Goal: Task Accomplishment & Management: Complete application form

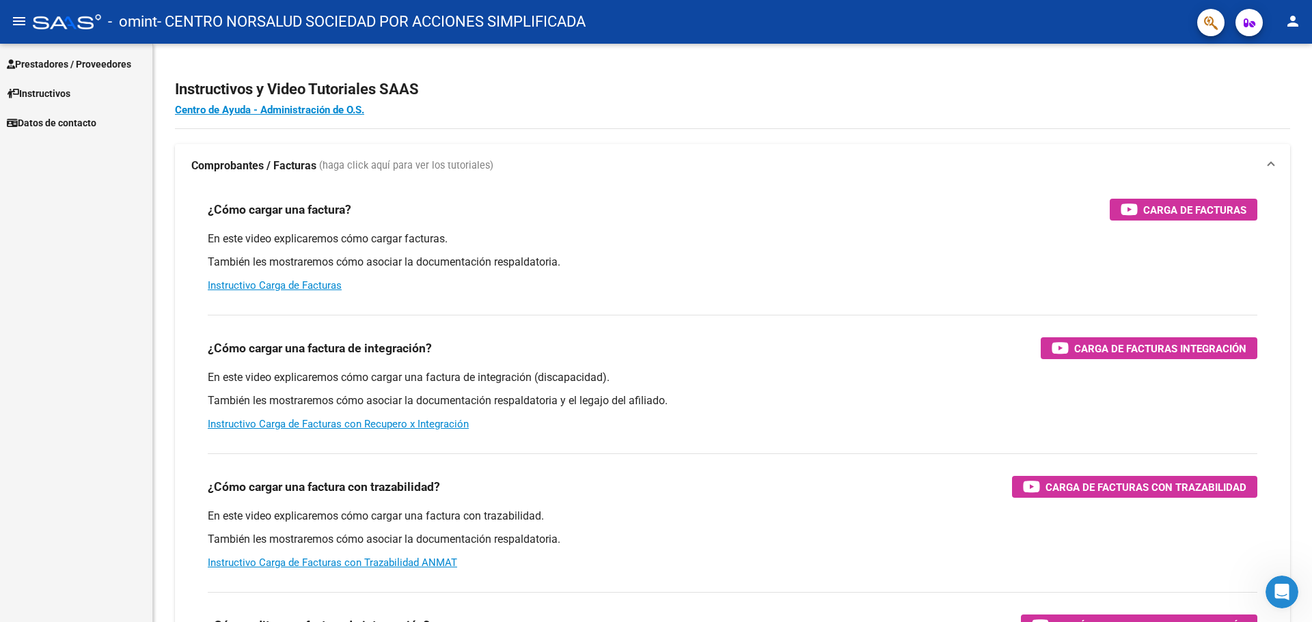
click at [81, 66] on span "Prestadores / Proveedores" at bounding box center [69, 64] width 124 height 15
click at [127, 62] on span "Prestadores / Proveedores" at bounding box center [69, 64] width 124 height 15
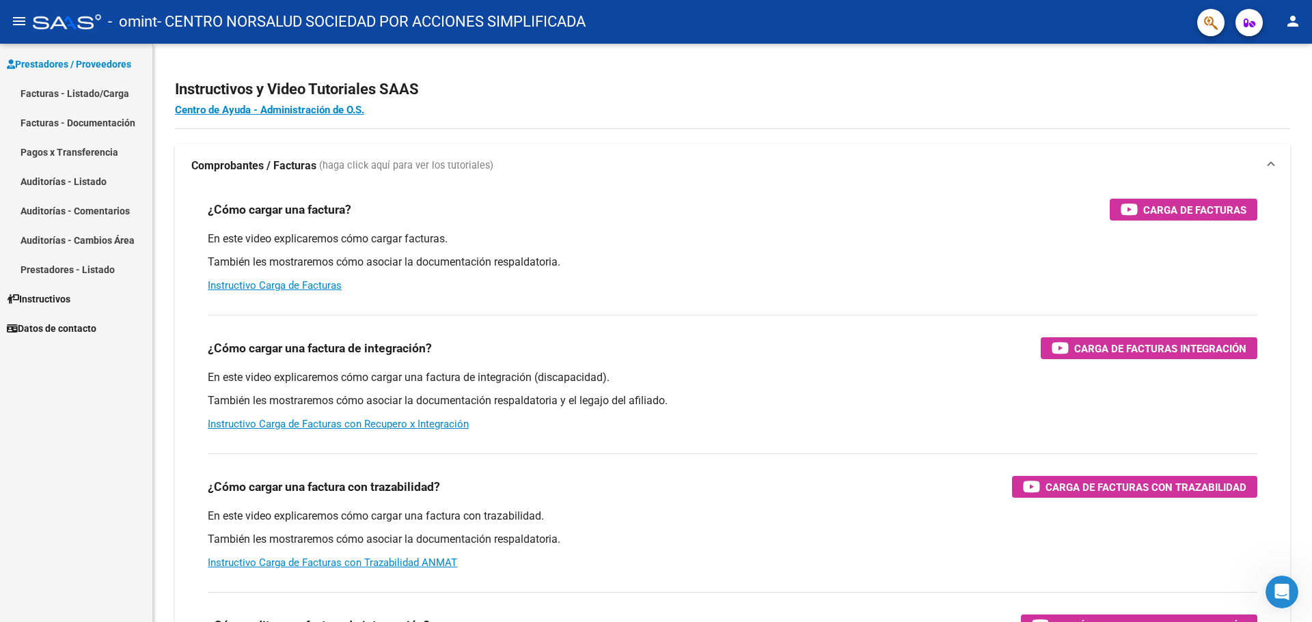
click at [96, 96] on link "Facturas - Listado/Carga" at bounding box center [76, 93] width 152 height 29
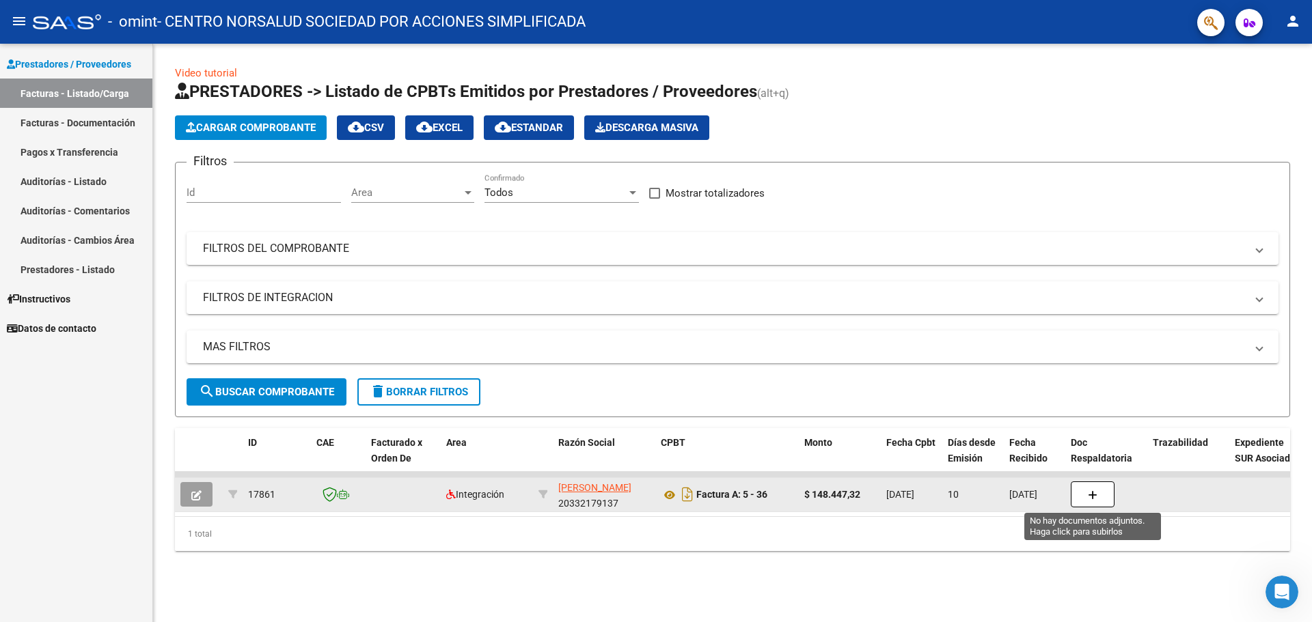
click at [1095, 499] on icon "button" at bounding box center [1093, 496] width 10 height 10
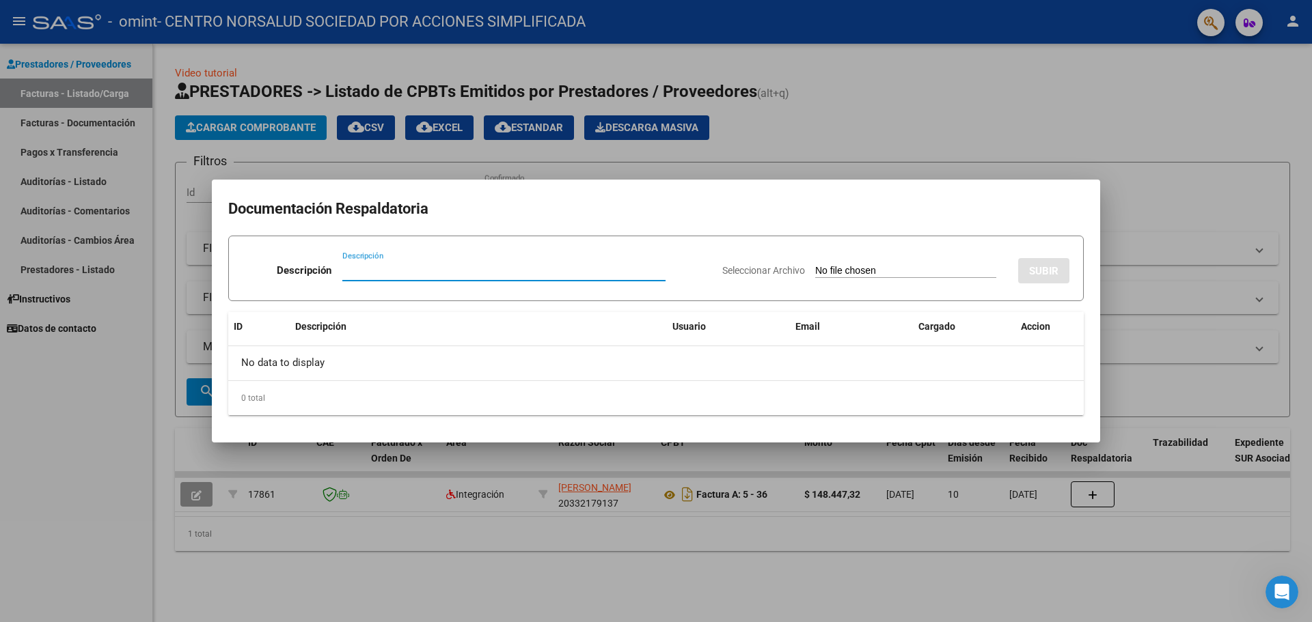
click at [1000, 263] on div "Seleccionar Archivo SUBIR" at bounding box center [895, 268] width 347 height 42
click at [429, 279] on div "Descripción" at bounding box center [503, 270] width 323 height 20
type input "PLANILLA ASISTENCIA"
click at [905, 264] on app-file-uploader "Seleccionar Archivo" at bounding box center [864, 270] width 285 height 12
click at [523, 276] on input "PLANILLA ASISTENCIA" at bounding box center [503, 270] width 323 height 12
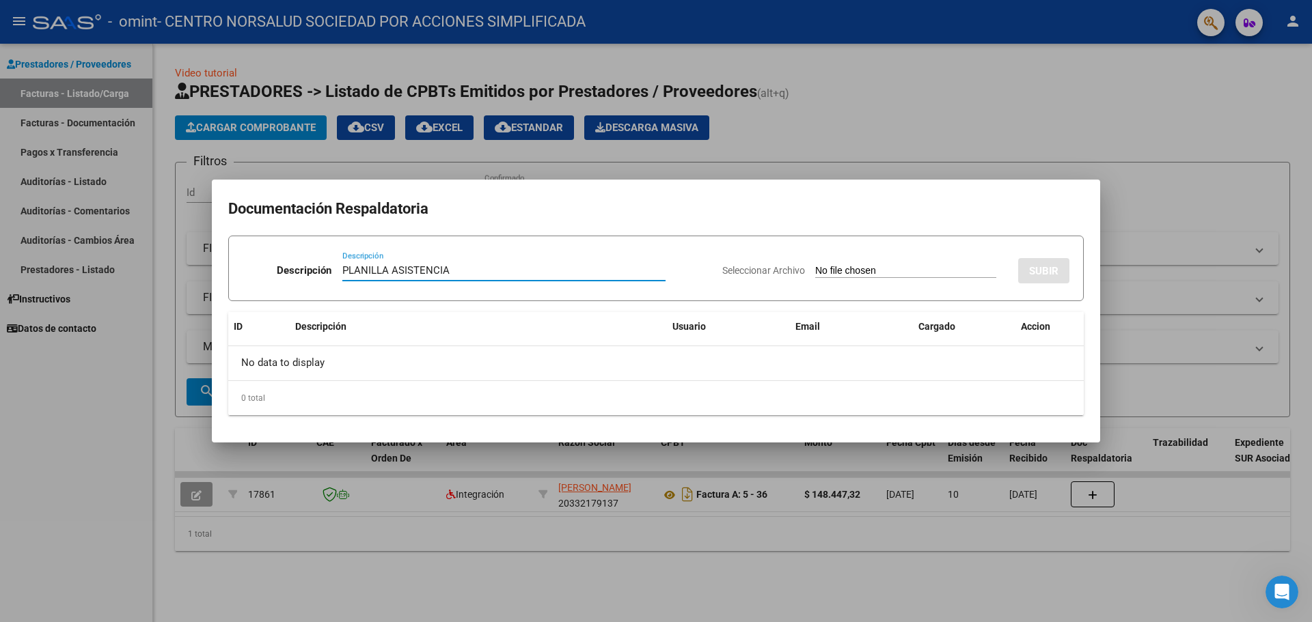
click at [854, 274] on input "Seleccionar Archivo" at bounding box center [905, 271] width 181 height 13
click at [861, 267] on input "Seleccionar Archivo" at bounding box center [905, 271] width 181 height 13
type input "C:\fakepath\[DEMOGRAPHIC_DATA] kine julio (1).pdf"
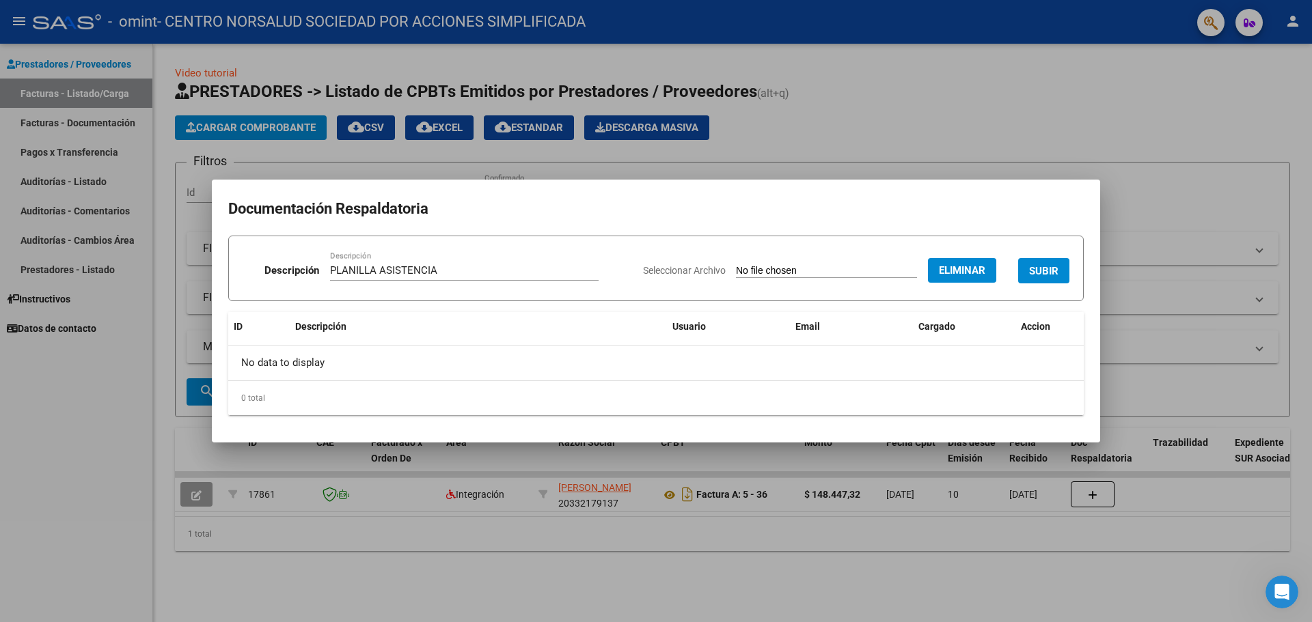
click at [1021, 269] on button "SUBIR" at bounding box center [1043, 270] width 51 height 25
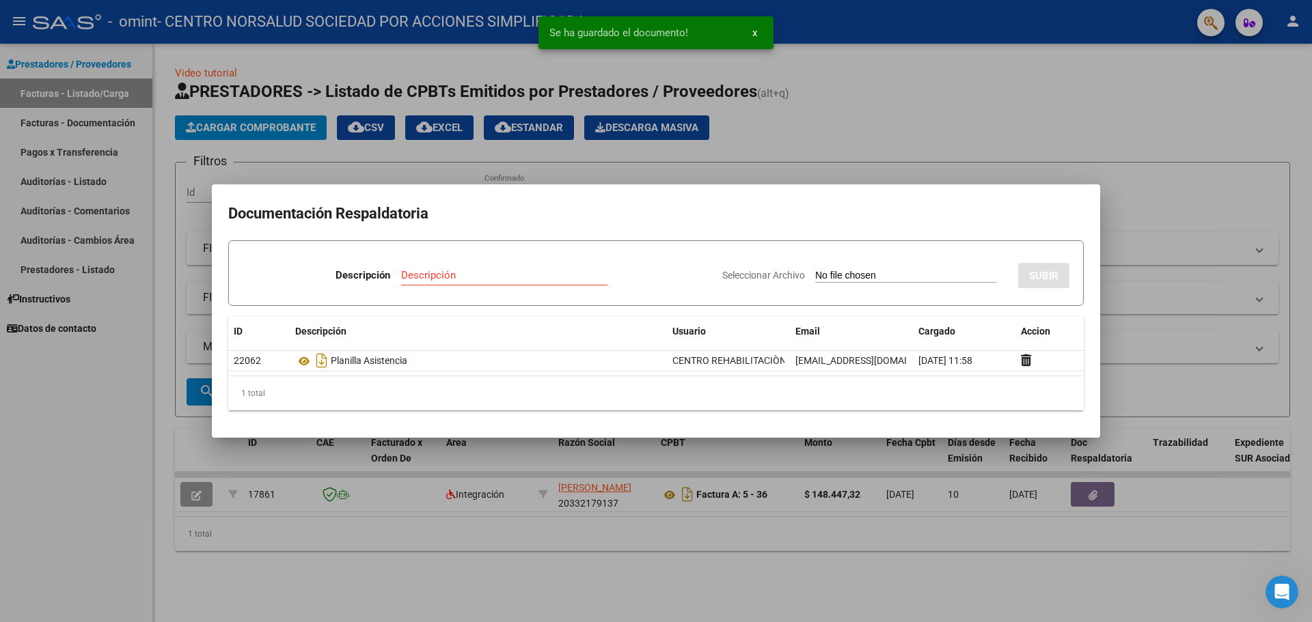
click at [1158, 234] on div at bounding box center [656, 311] width 1312 height 622
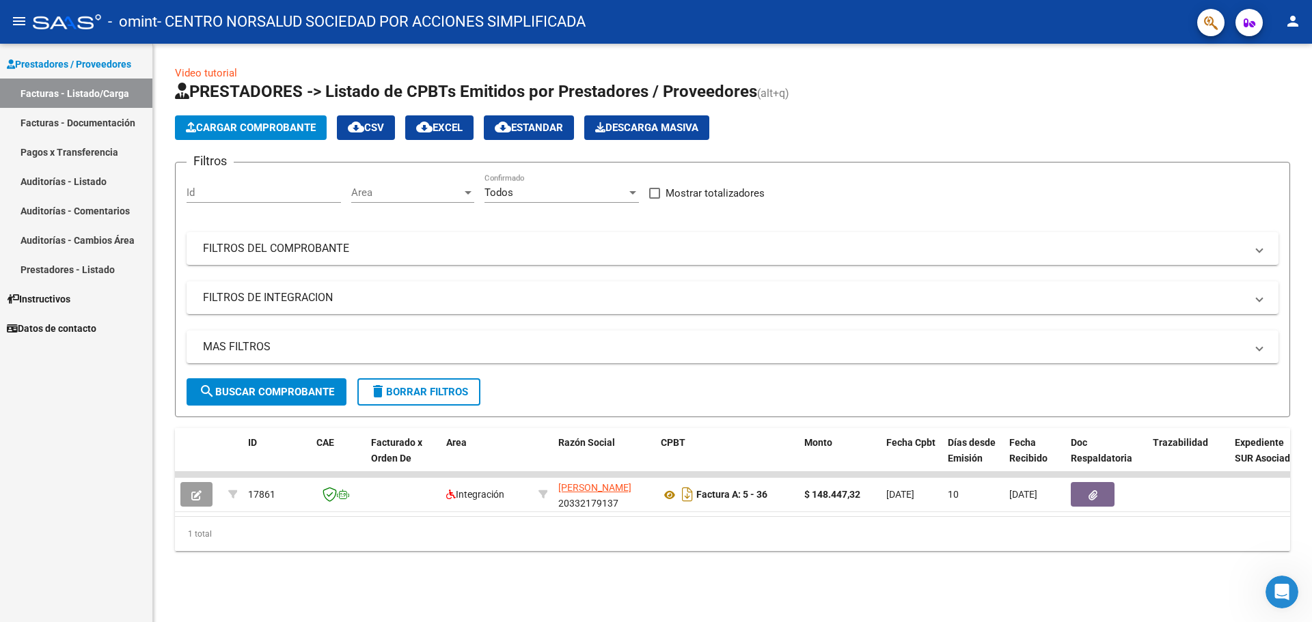
click at [277, 125] on span "Cargar Comprobante" at bounding box center [251, 128] width 130 height 12
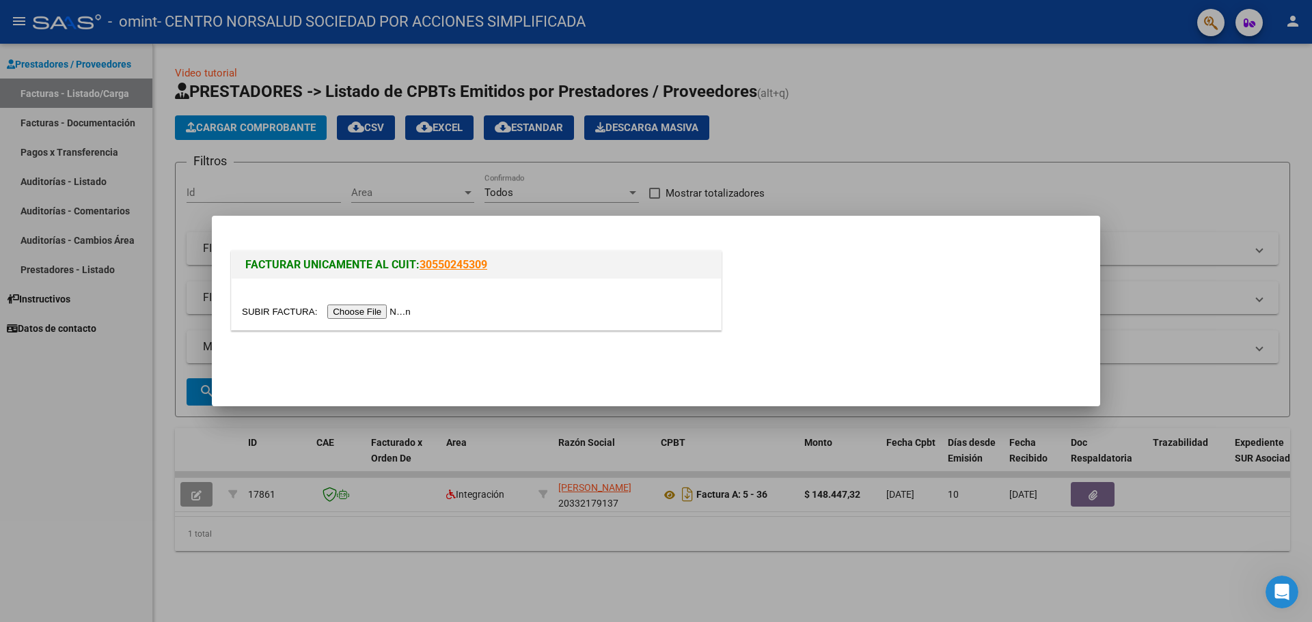
click at [374, 311] on input "file" at bounding box center [328, 312] width 173 height 14
click at [372, 307] on input "file" at bounding box center [328, 312] width 173 height 14
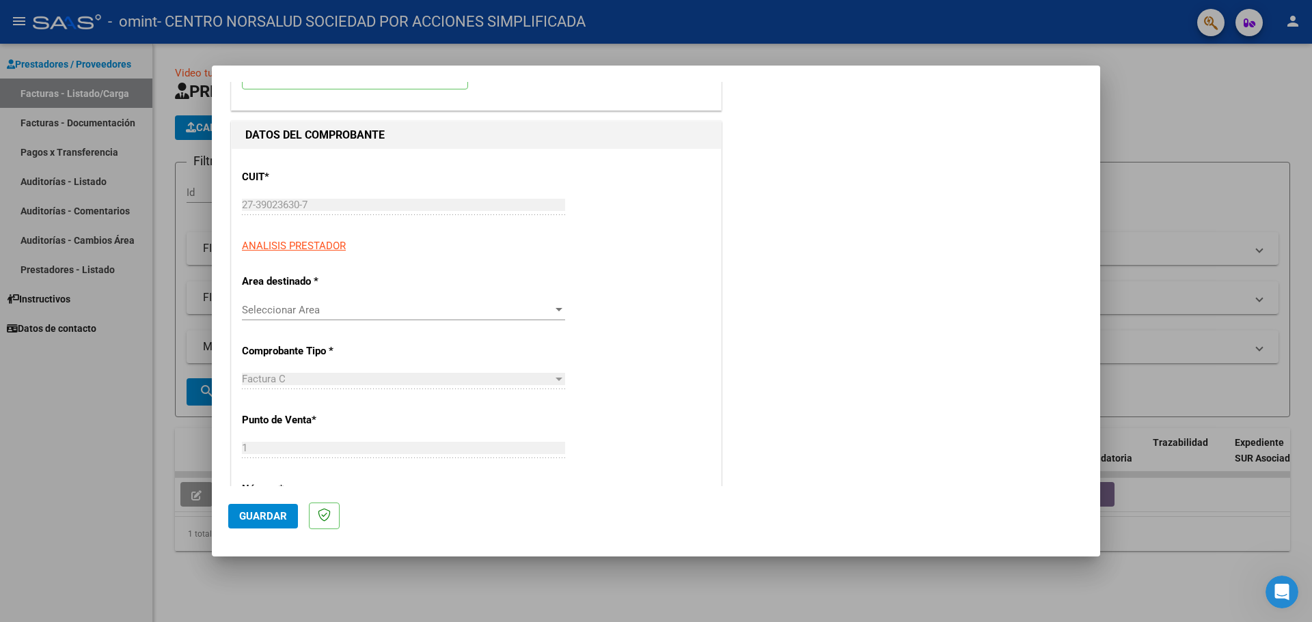
scroll to position [68, 0]
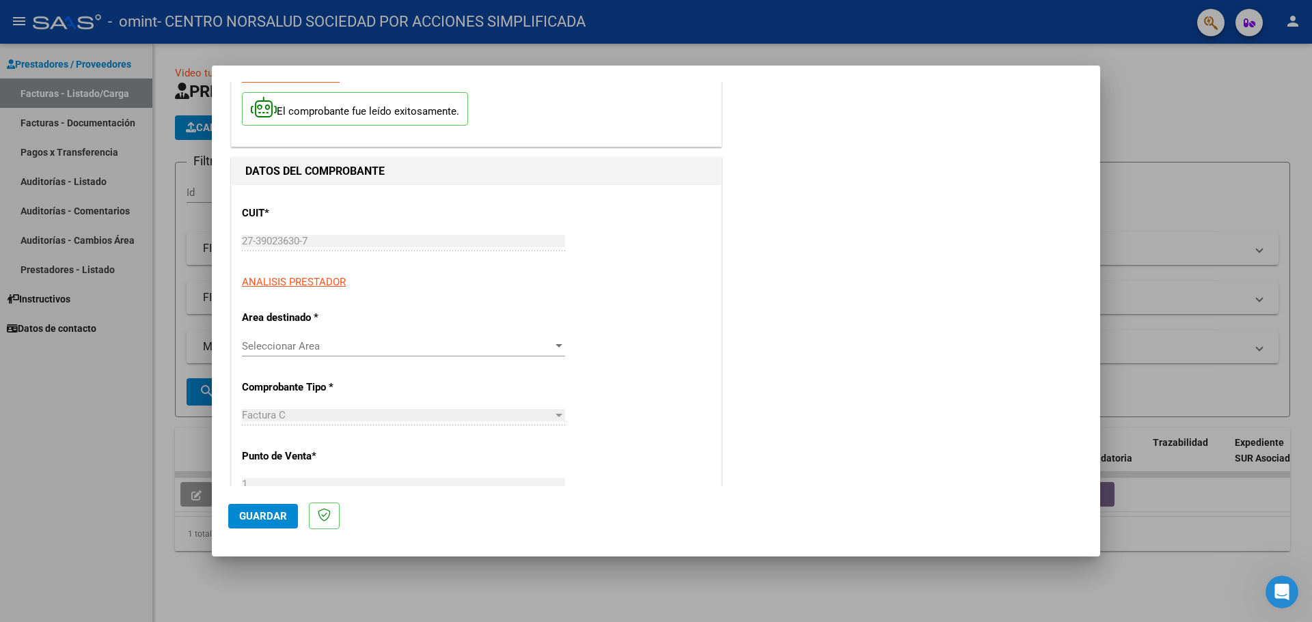
click at [506, 348] on span "Seleccionar Area" at bounding box center [397, 346] width 311 height 12
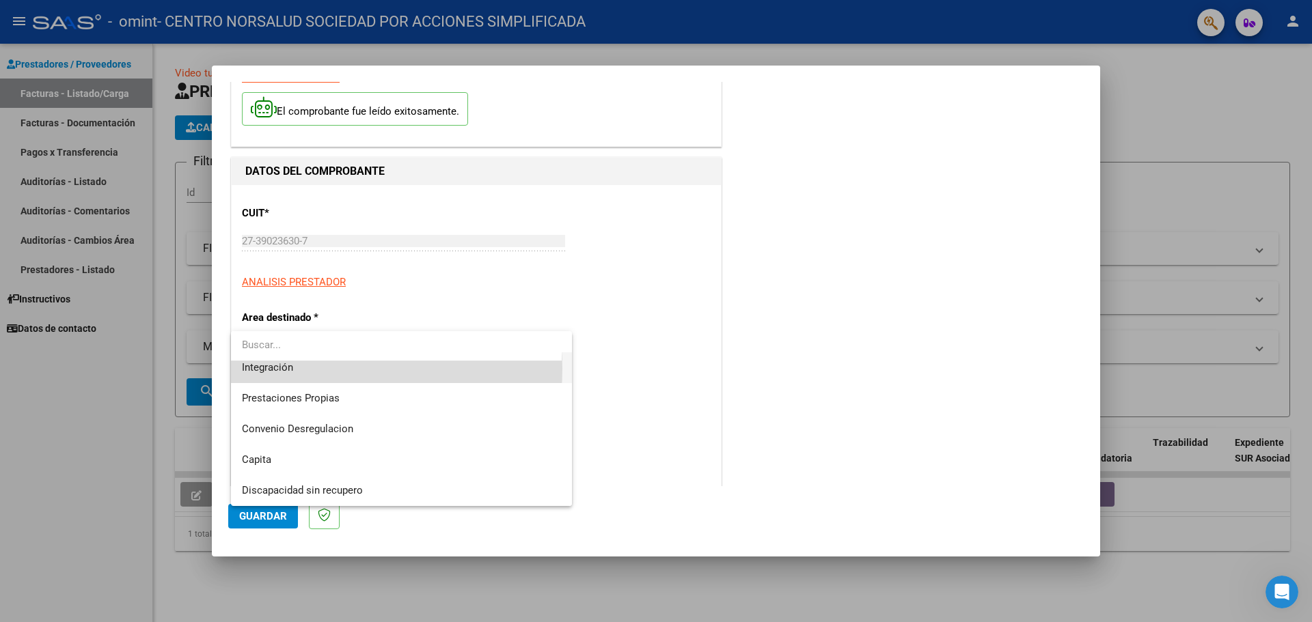
click at [305, 369] on span "Integración" at bounding box center [401, 368] width 319 height 31
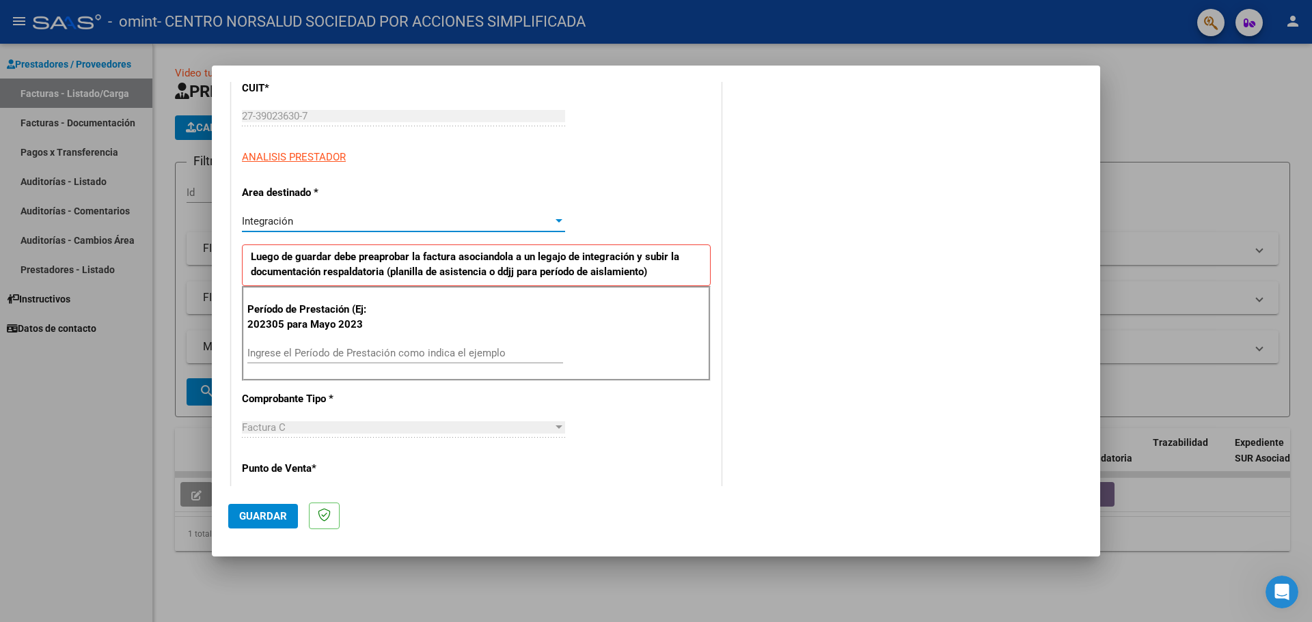
scroll to position [205, 0]
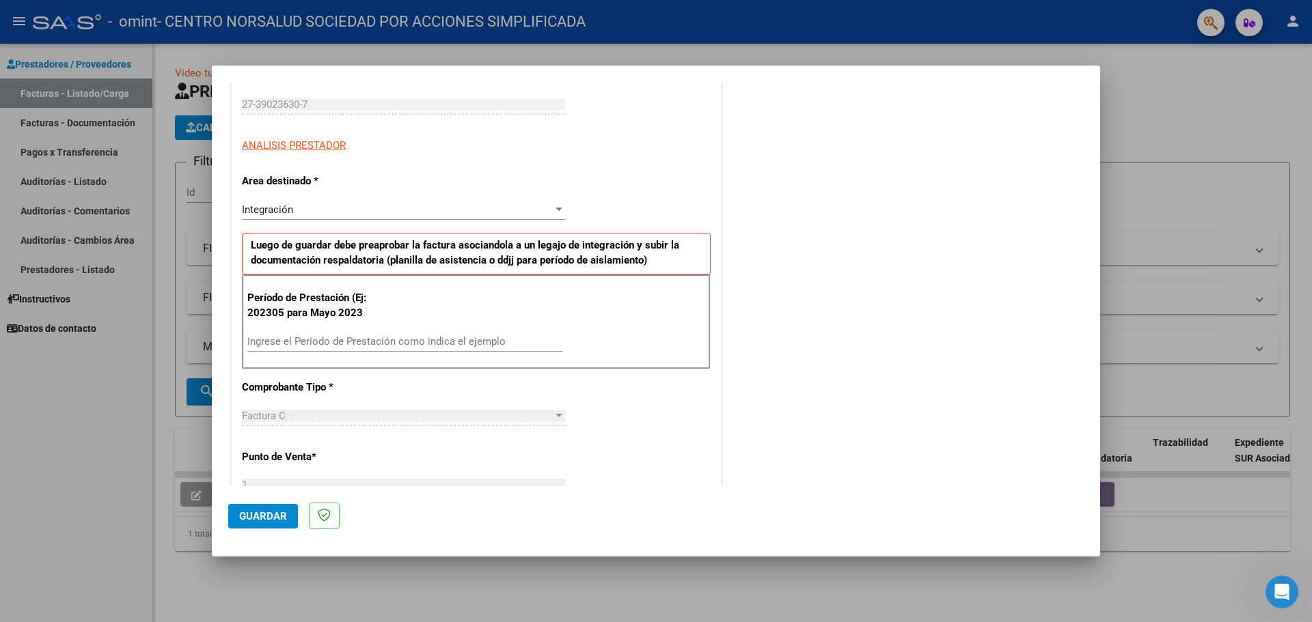
click at [306, 333] on div "Ingrese el Período de Prestación como indica el ejemplo" at bounding box center [405, 341] width 316 height 20
type input "202507"
click at [823, 333] on div "COMENTARIOS Comentarios del Prestador / Gerenciador:" at bounding box center [903, 474] width 359 height 1162
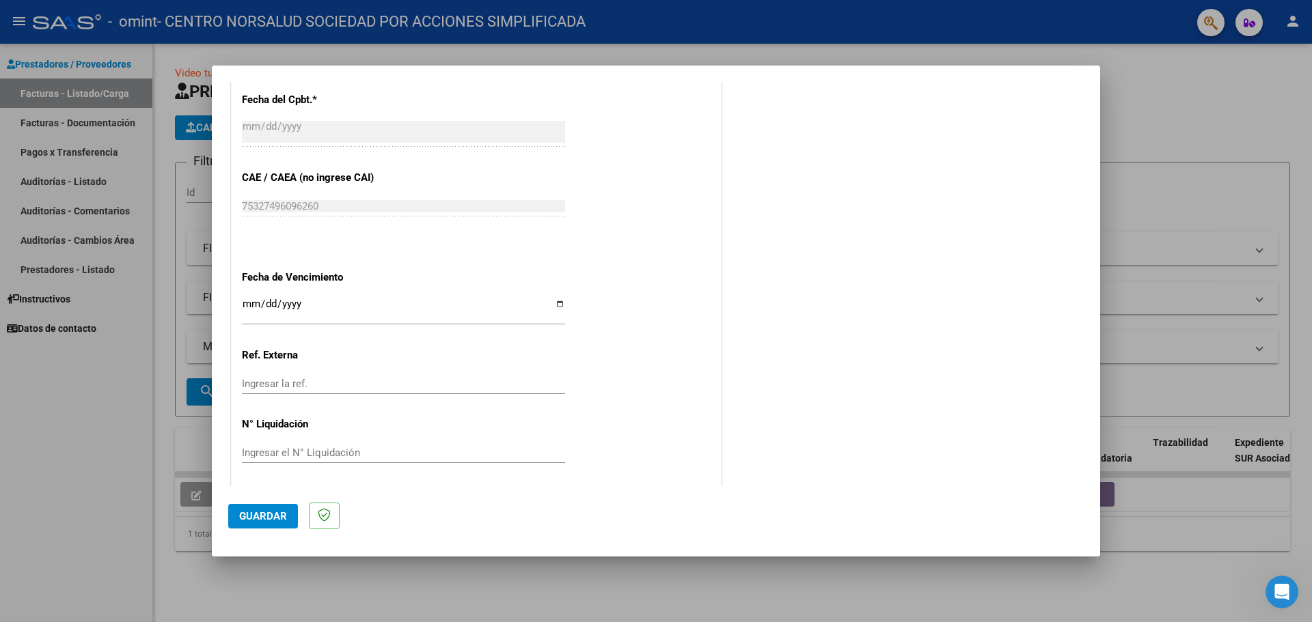
scroll to position [773, 0]
click at [262, 522] on span "Guardar" at bounding box center [263, 516] width 48 height 12
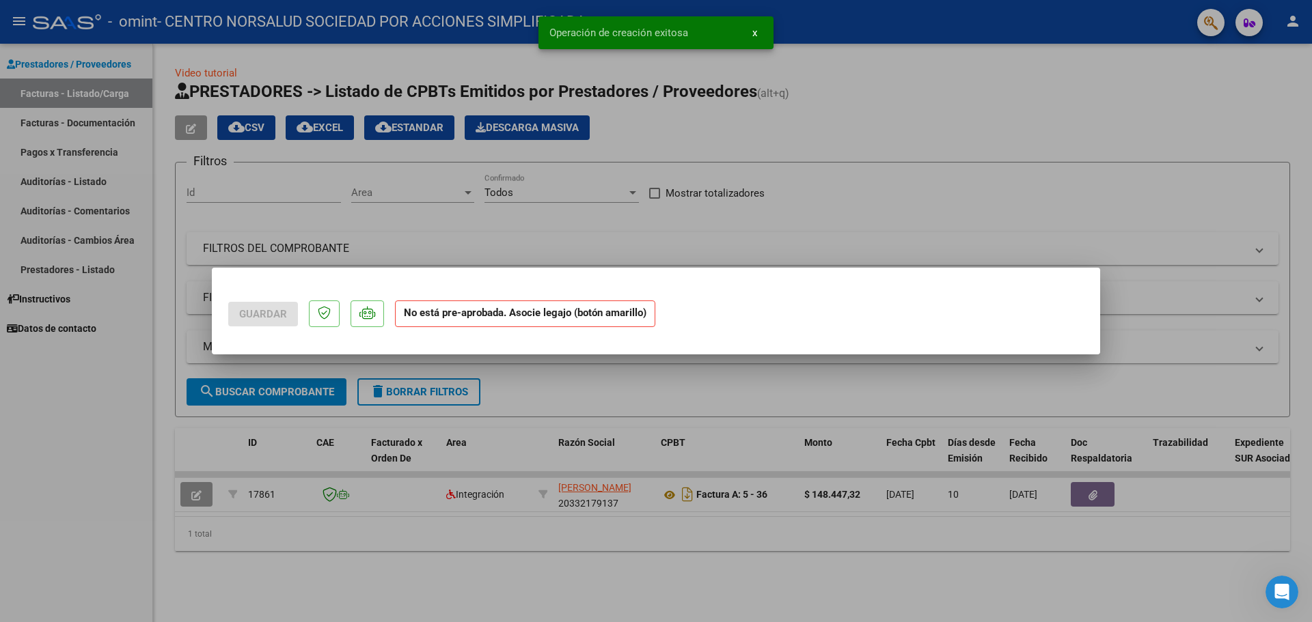
scroll to position [0, 0]
click at [488, 316] on strong "No está pre-aprobada. Asocie legajo (botón amarillo)" at bounding box center [525, 314] width 260 height 27
click at [864, 277] on mat-dialog-container "Guardar No está pre-aprobada. Asocie legajo (botón amarillo)" at bounding box center [656, 311] width 888 height 87
click at [617, 234] on div at bounding box center [656, 311] width 1312 height 622
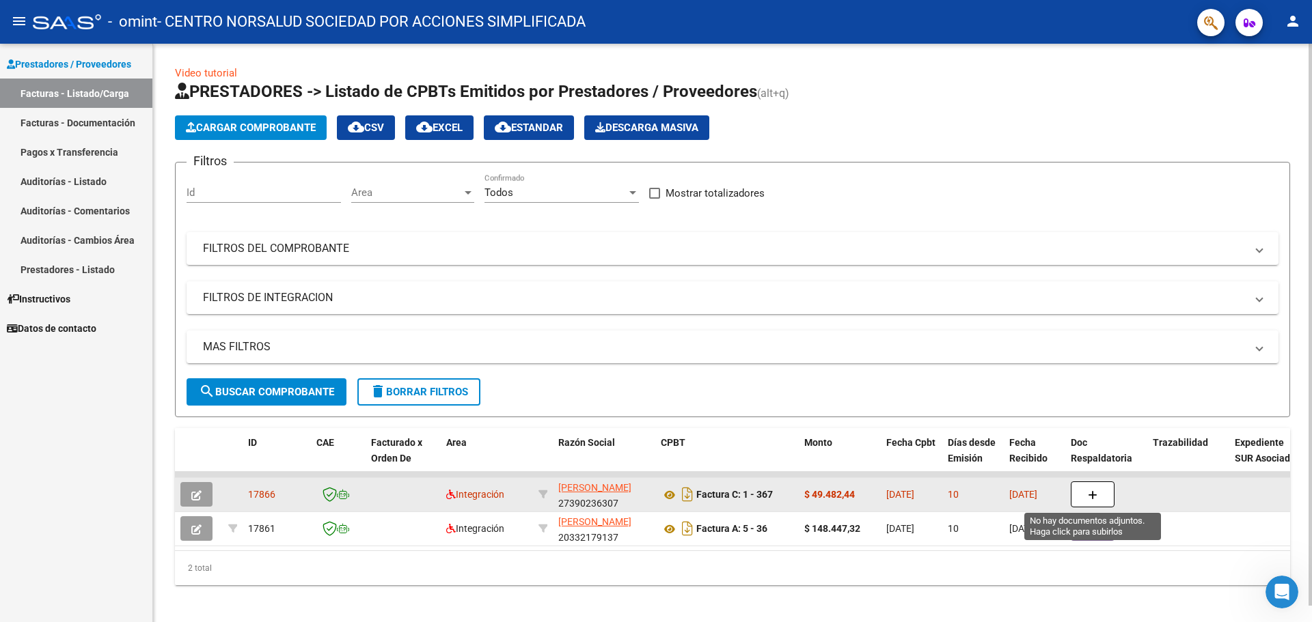
click at [1093, 501] on span "button" at bounding box center [1093, 495] width 10 height 12
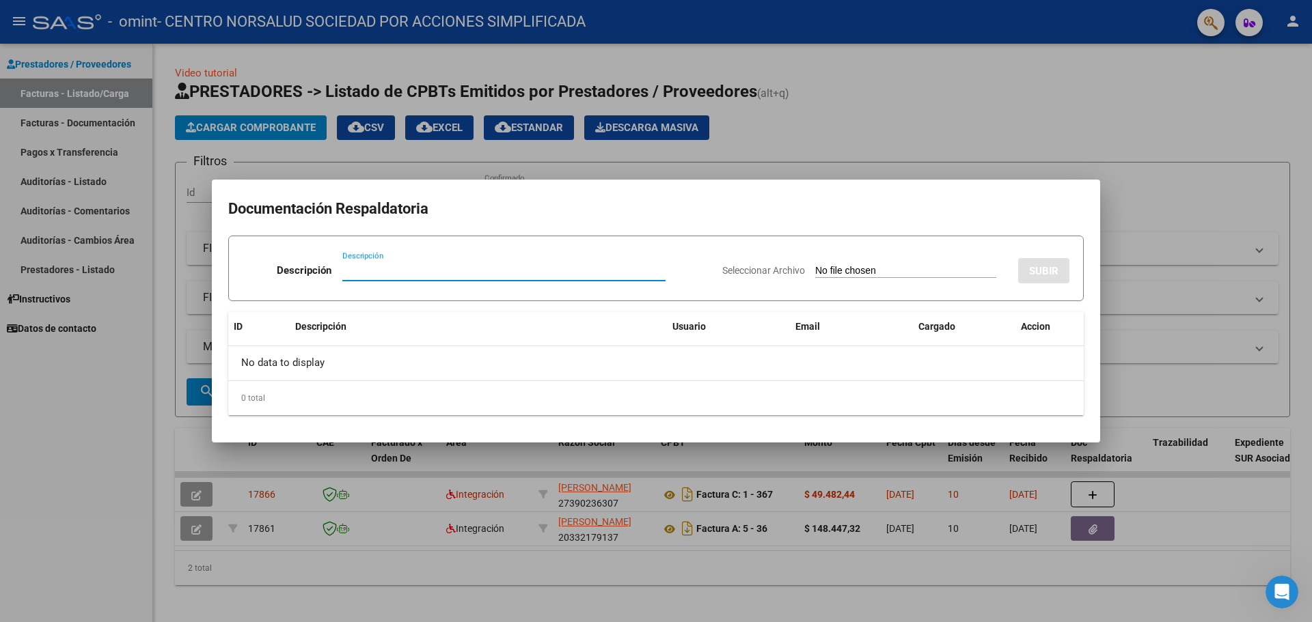
click at [372, 273] on input "Descripción" at bounding box center [503, 270] width 323 height 12
type input "PLANILLA DE ASISTENCIA"
click at [860, 277] on input "Seleccionar Archivo" at bounding box center [905, 271] width 181 height 13
click at [875, 261] on div "Seleccionar Archivo SUBIR" at bounding box center [895, 268] width 347 height 42
click at [871, 267] on input "Seleccionar Archivo" at bounding box center [905, 271] width 181 height 13
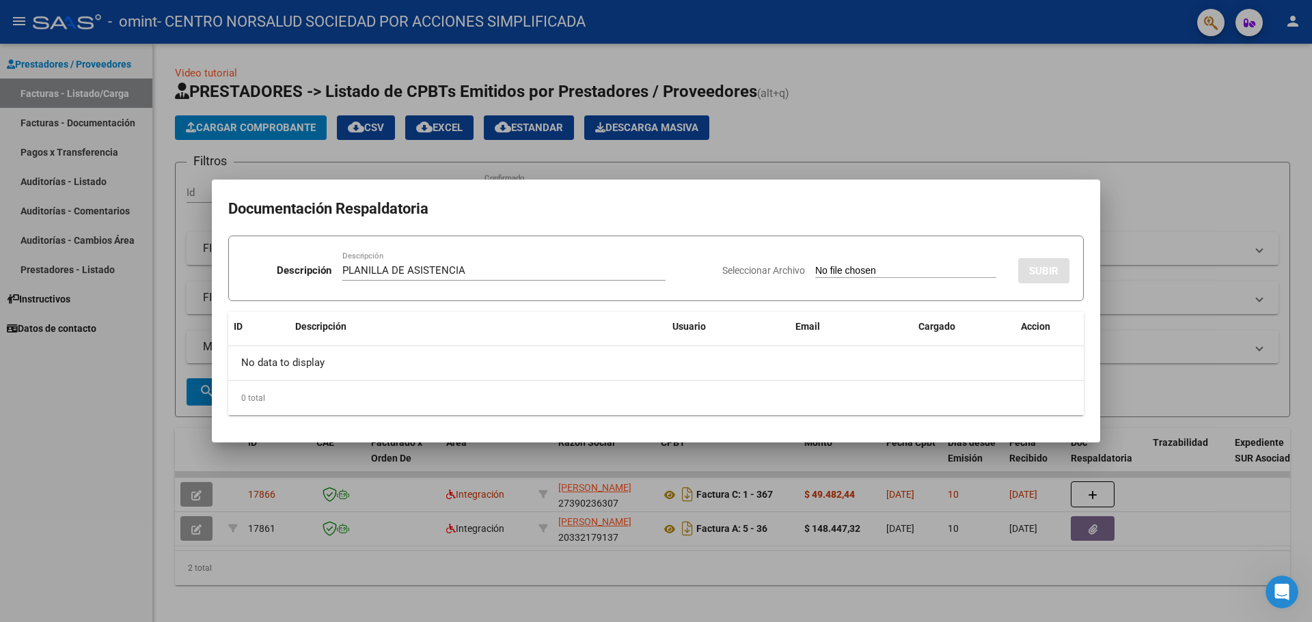
type input "C:\fakepath\[DEMOGRAPHIC_DATA] psicomot julio (1).pdf"
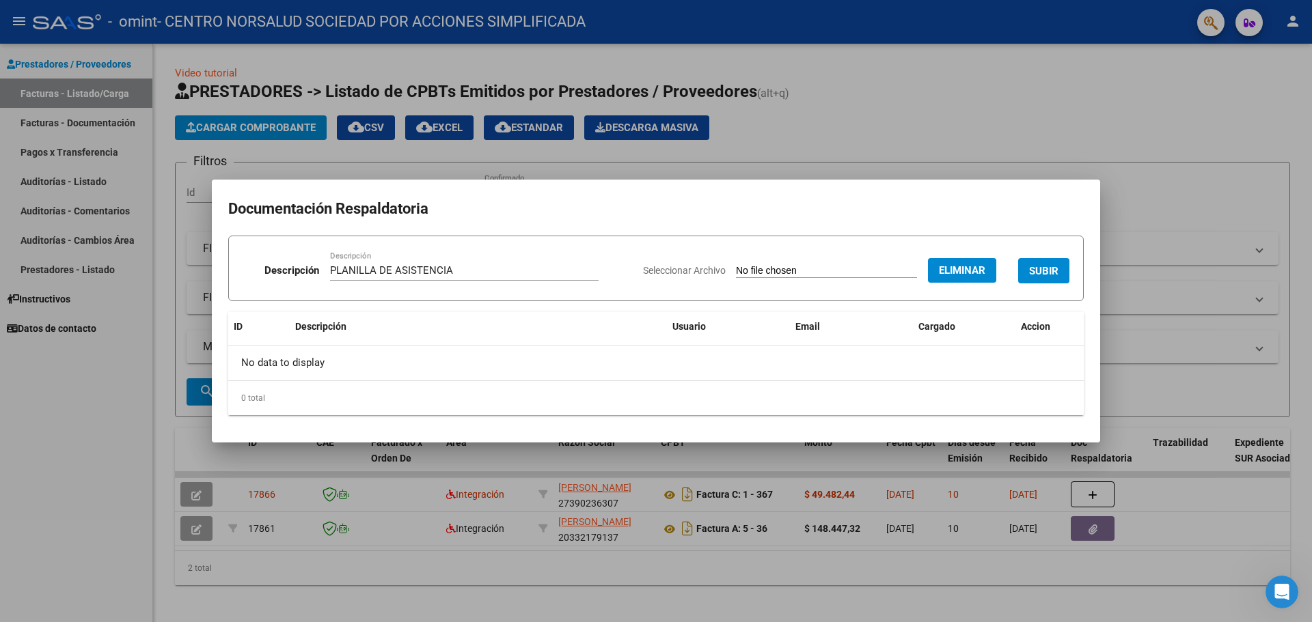
click at [1032, 274] on span "SUBIR" at bounding box center [1043, 271] width 29 height 12
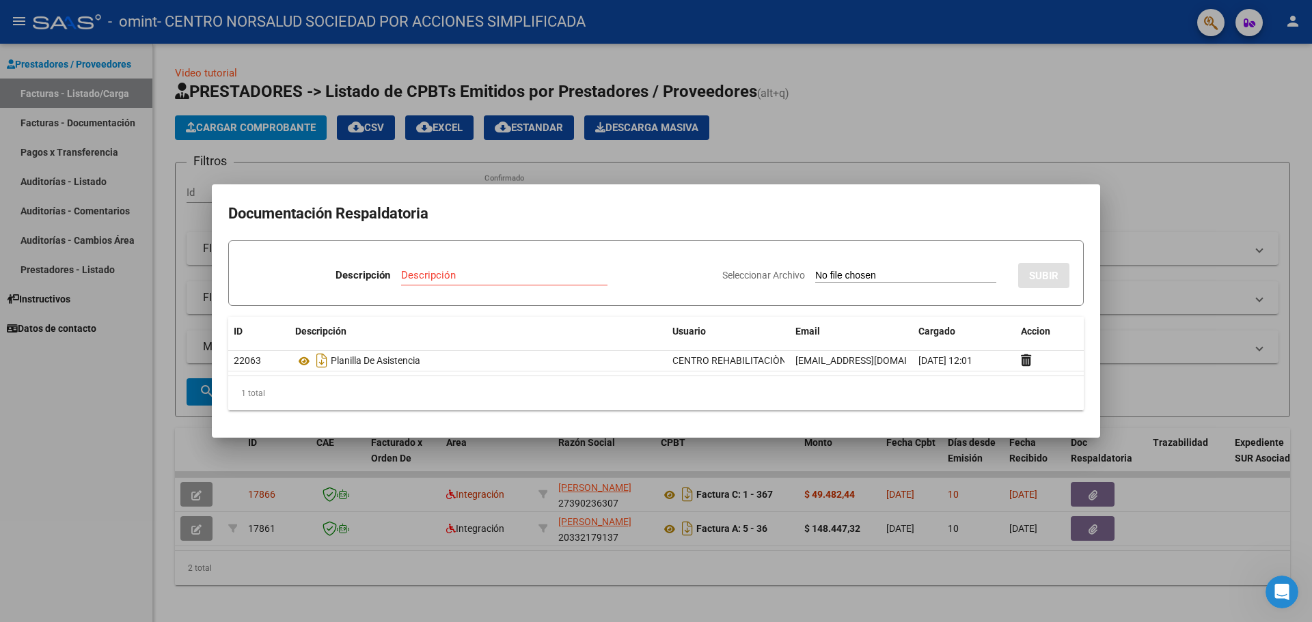
click at [884, 137] on div at bounding box center [656, 311] width 1312 height 622
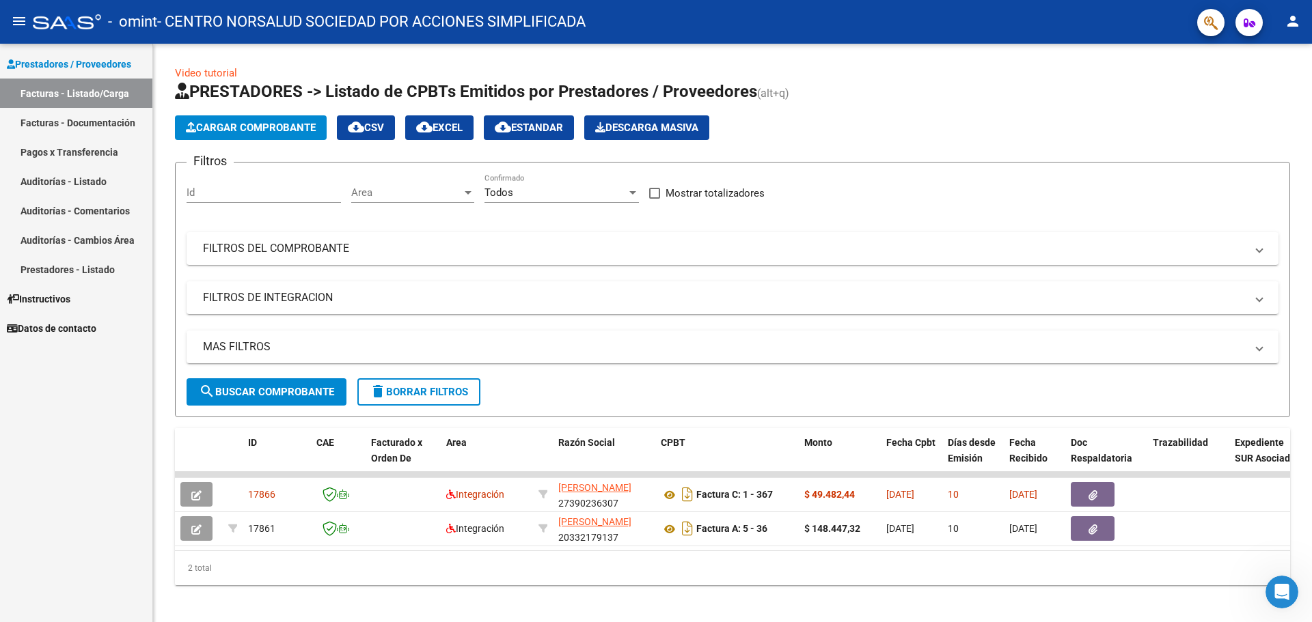
click at [77, 126] on link "Facturas - Documentación" at bounding box center [76, 122] width 152 height 29
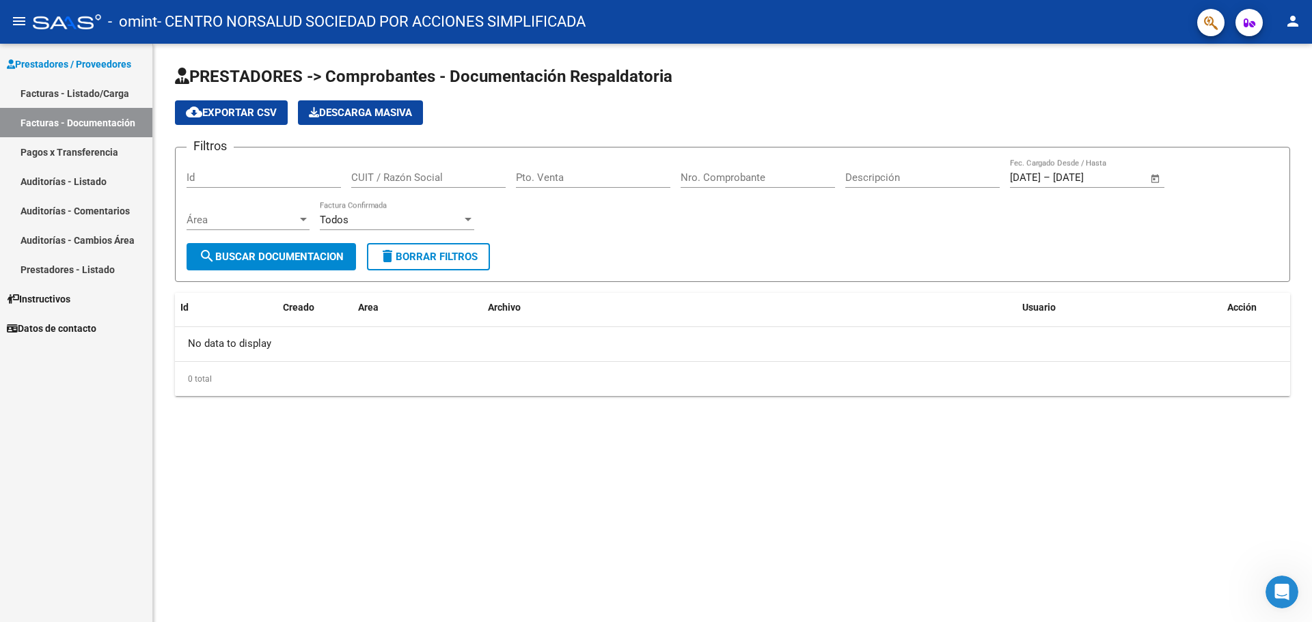
click at [77, 96] on link "Facturas - Listado/Carga" at bounding box center [76, 93] width 152 height 29
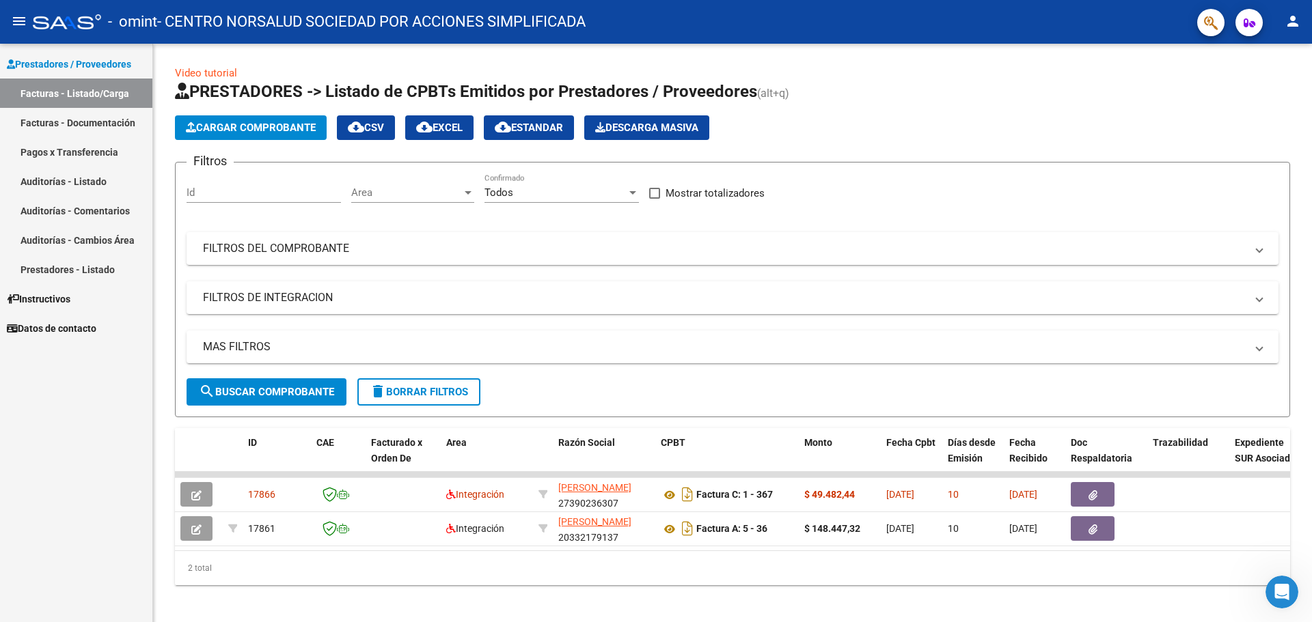
click at [1291, 30] on button "person" at bounding box center [1292, 21] width 27 height 27
click at [1136, 119] on div at bounding box center [656, 311] width 1312 height 622
